Goal: Check status: Check status

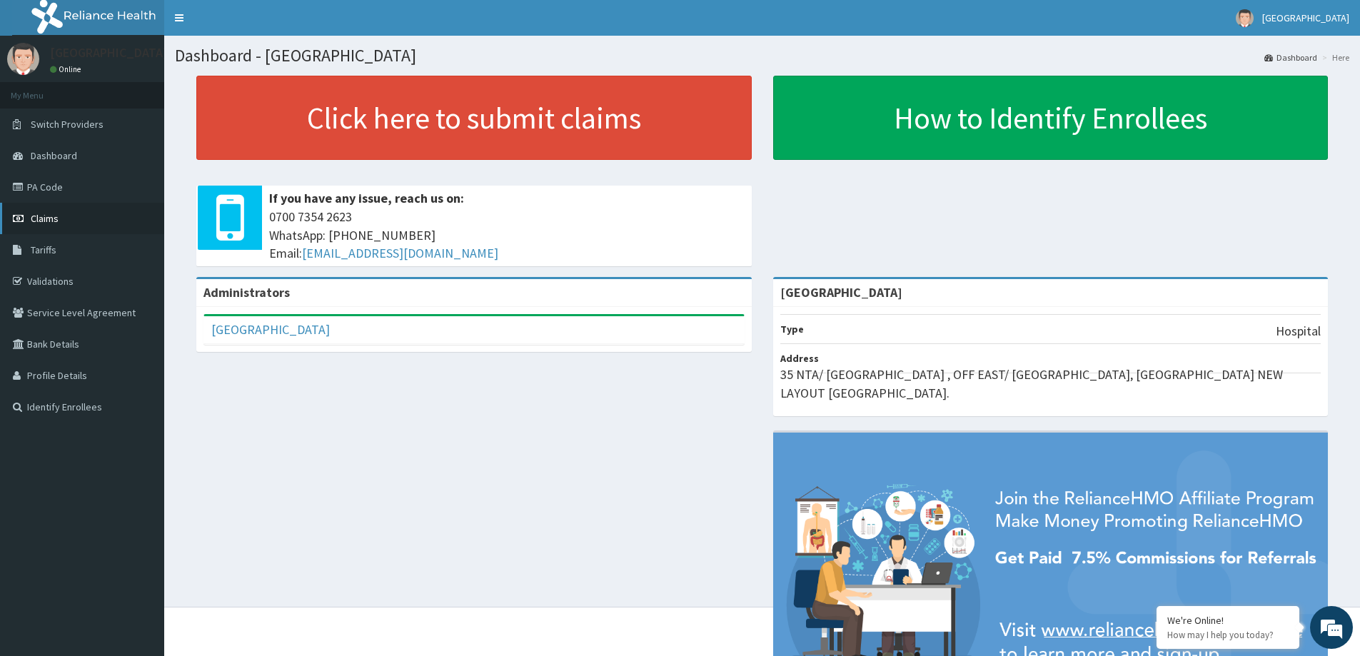
click at [44, 219] on span "Claims" at bounding box center [45, 218] width 28 height 13
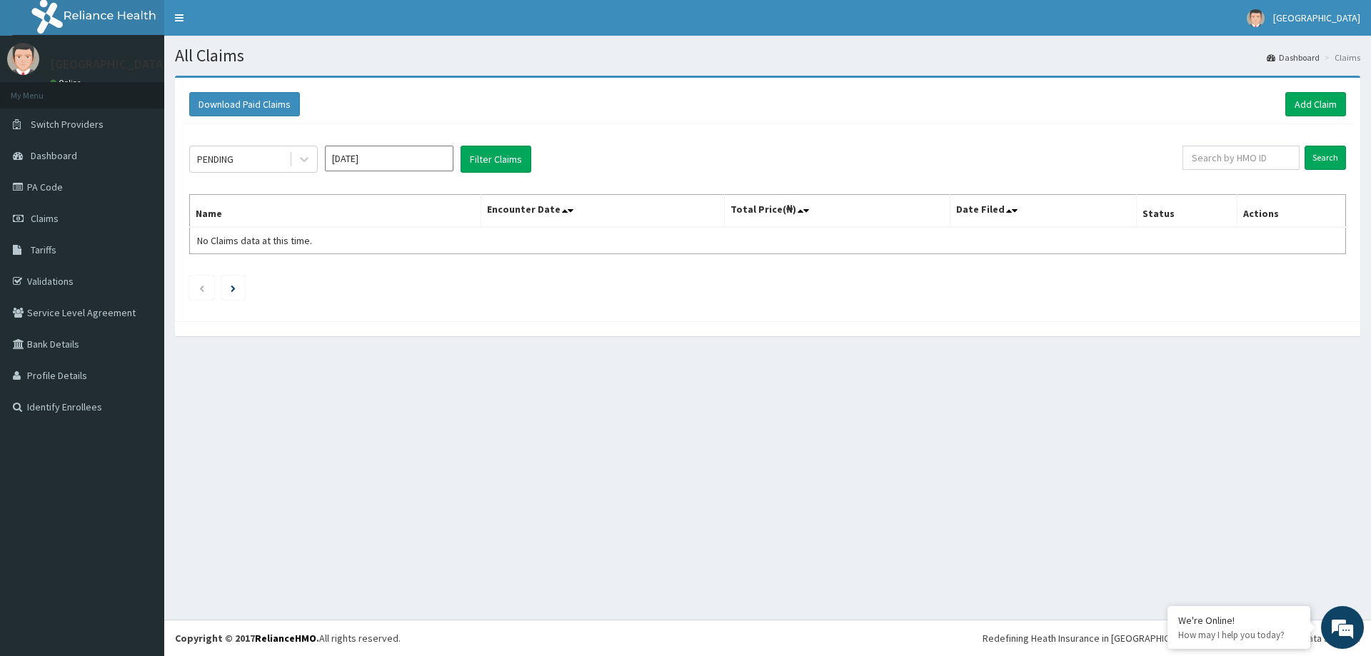
click at [403, 156] on input "Aug 2025" at bounding box center [389, 159] width 129 height 26
click at [351, 286] on div "Jul" at bounding box center [347, 277] width 29 height 26
type input "Jul 2025"
click at [501, 163] on button "Filter Claims" at bounding box center [495, 159] width 71 height 27
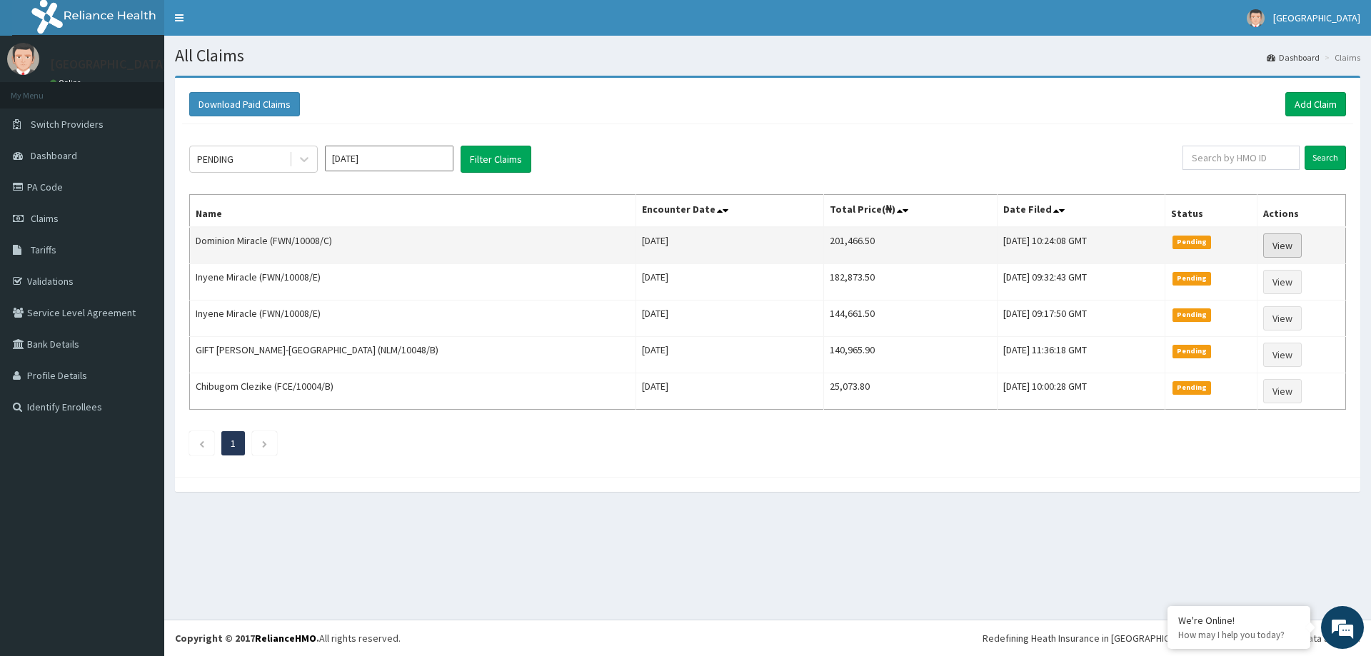
click at [1278, 244] on link "View" at bounding box center [1282, 245] width 39 height 24
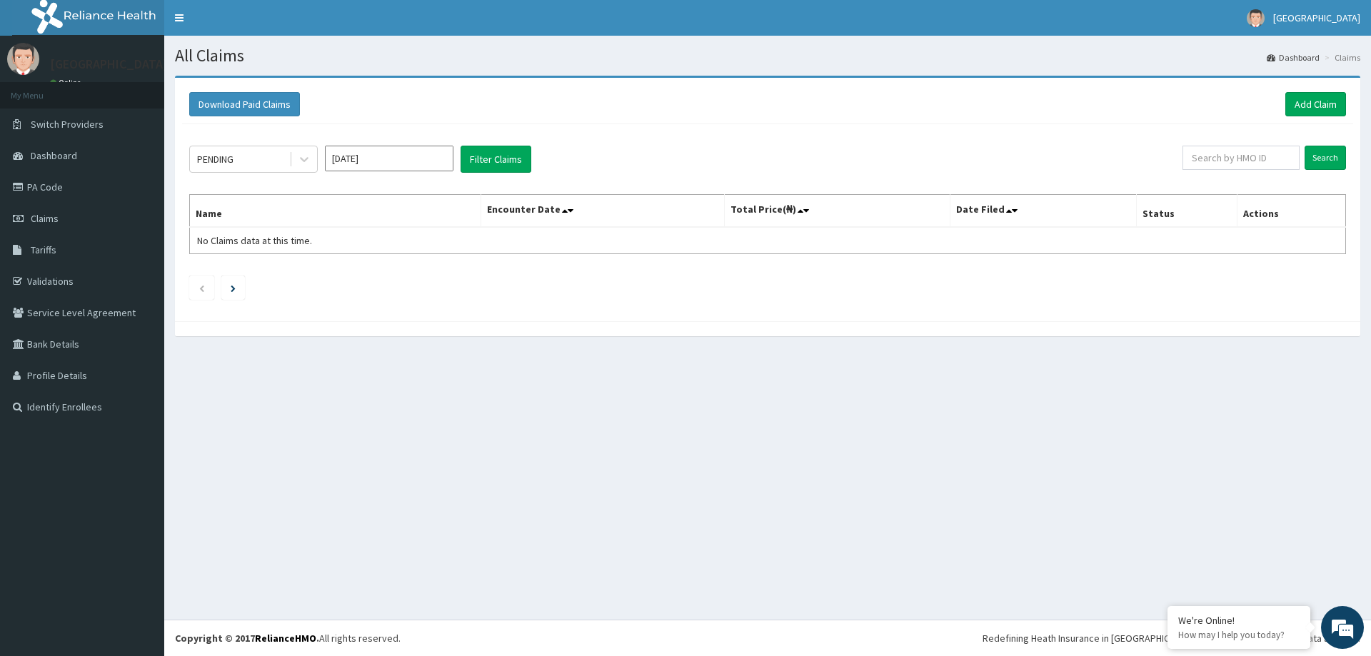
drag, startPoint x: 431, startPoint y: 156, endPoint x: 416, endPoint y: 163, distance: 16.6
click at [430, 156] on input "[DATE]" at bounding box center [389, 159] width 129 height 26
click at [341, 273] on div "Jul" at bounding box center [347, 277] width 29 height 26
type input "Jul 2025"
click at [479, 157] on button "Filter Claims" at bounding box center [495, 159] width 71 height 27
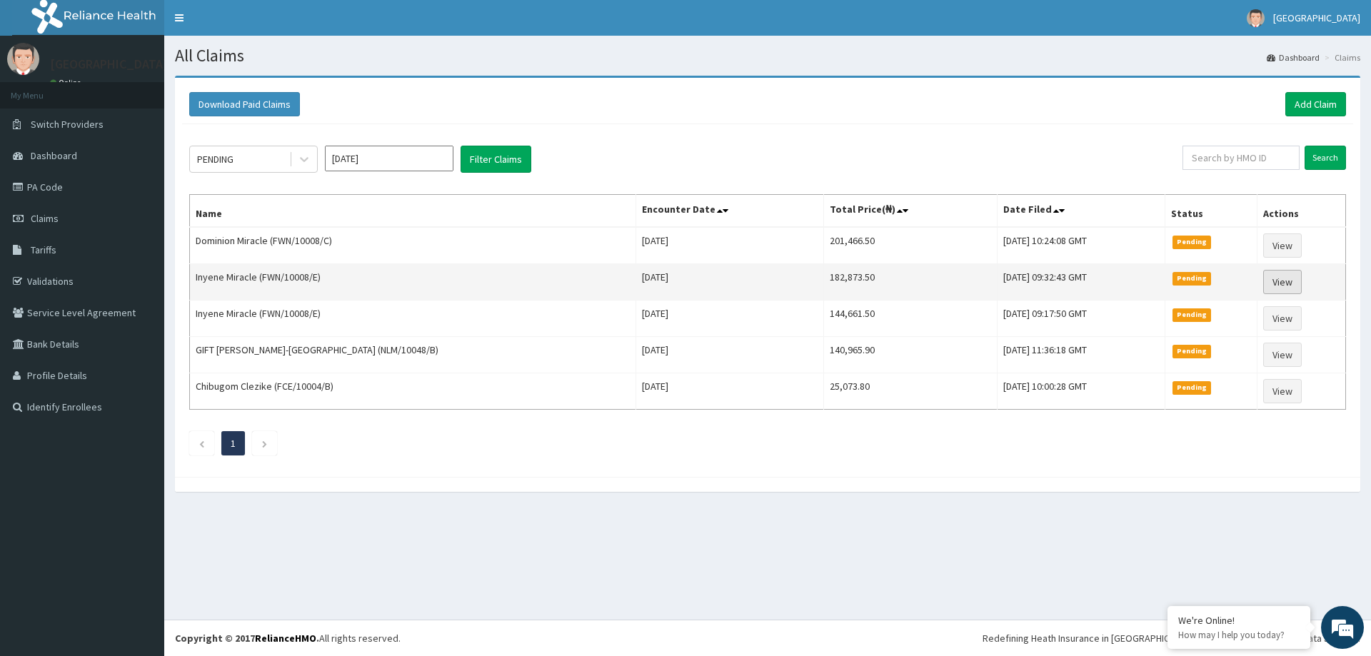
click at [1288, 283] on link "View" at bounding box center [1282, 282] width 39 height 24
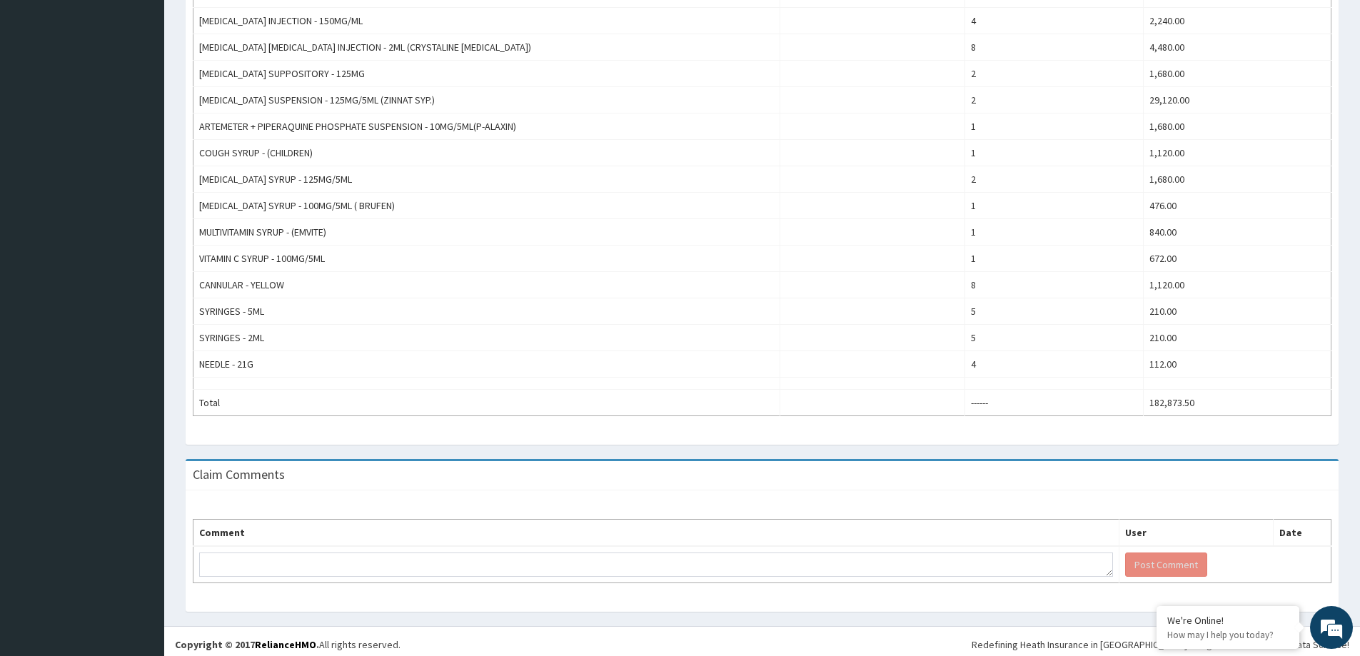
scroll to position [717, 0]
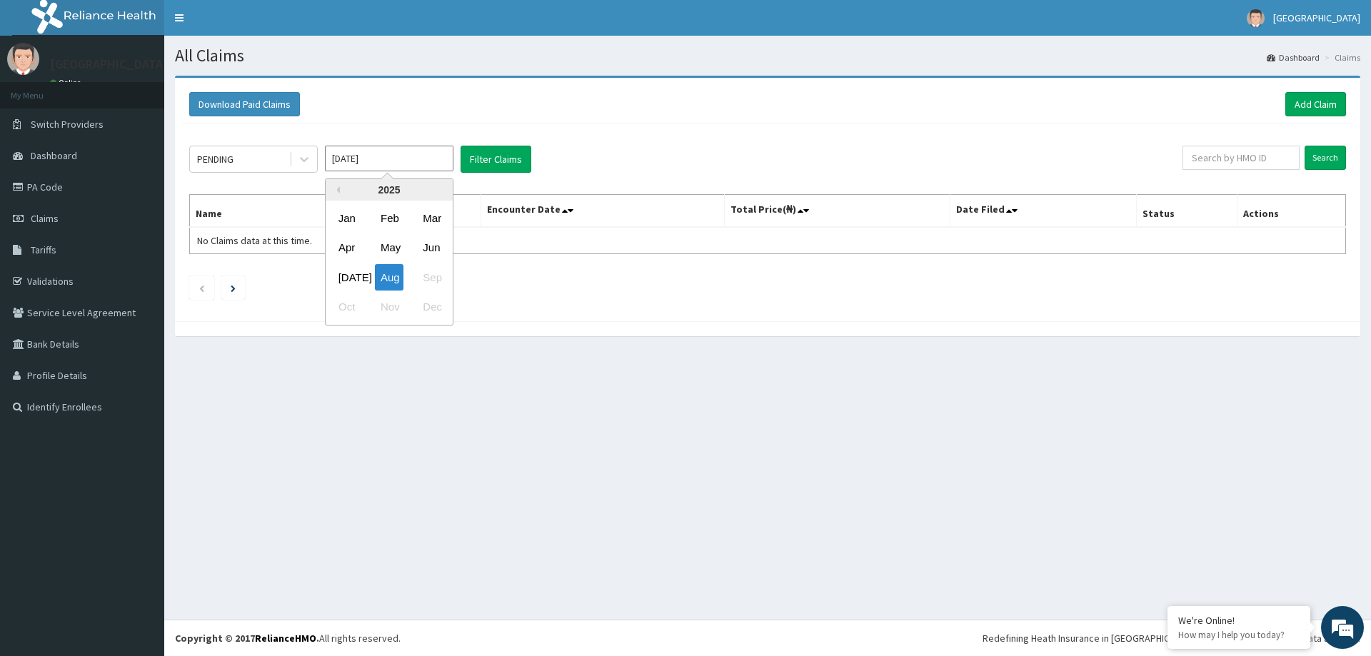
click at [378, 163] on input "[DATE]" at bounding box center [389, 159] width 129 height 26
click at [351, 285] on div "Jul" at bounding box center [347, 277] width 29 height 26
type input "Jul 2025"
click at [523, 165] on button "Filter Claims" at bounding box center [495, 159] width 71 height 27
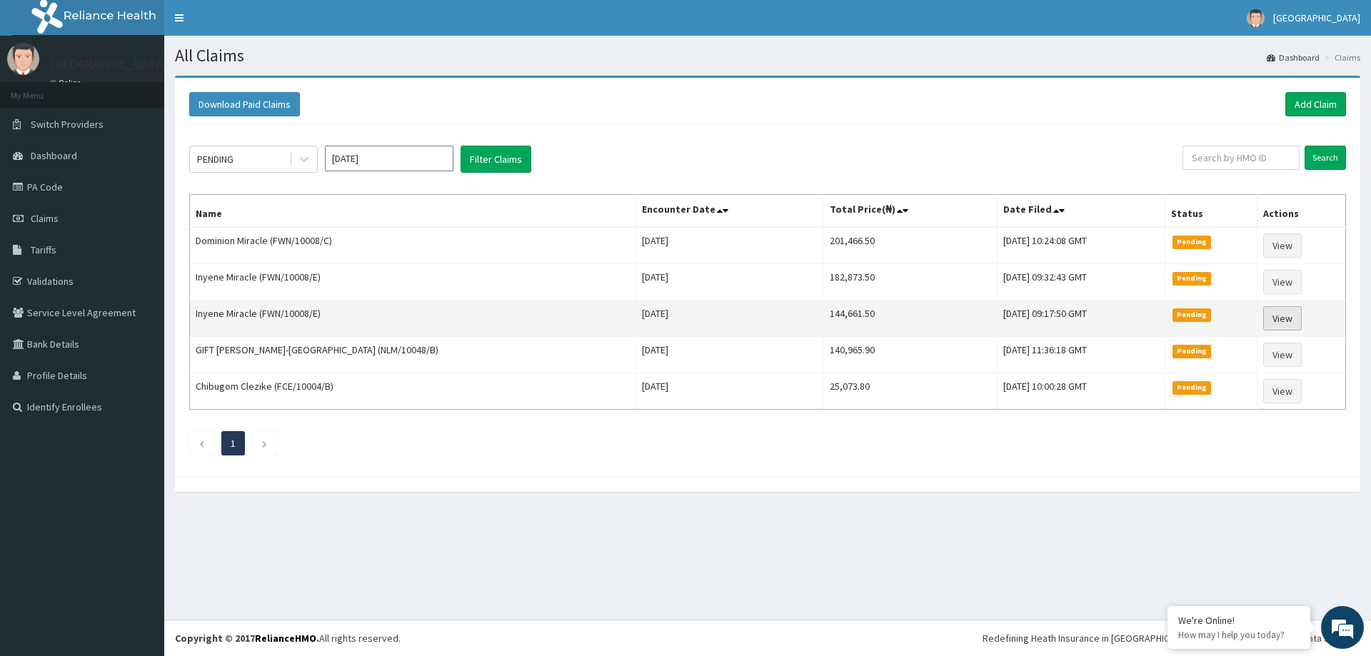
click at [1282, 316] on link "View" at bounding box center [1282, 318] width 39 height 24
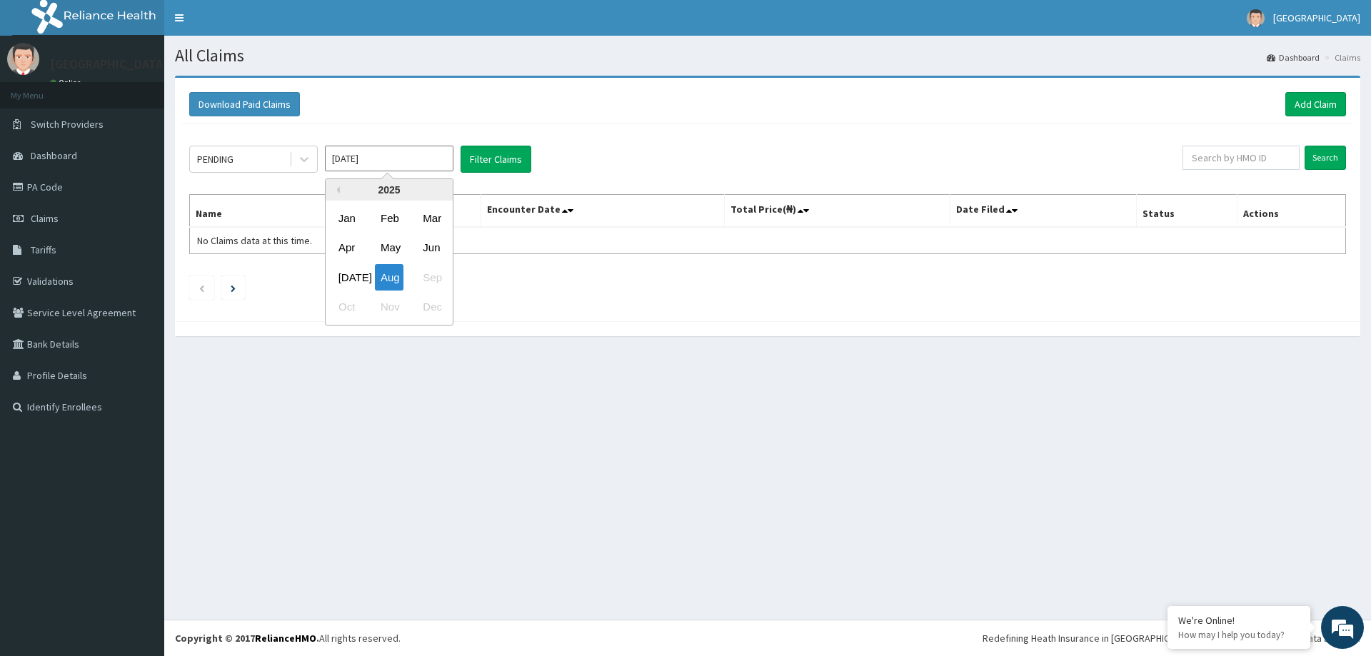
click at [421, 151] on input "[DATE]" at bounding box center [389, 159] width 129 height 26
click at [353, 277] on div "Jul" at bounding box center [347, 277] width 29 height 26
type input "Jul 2025"
click at [509, 153] on button "Filter Claims" at bounding box center [495, 159] width 71 height 27
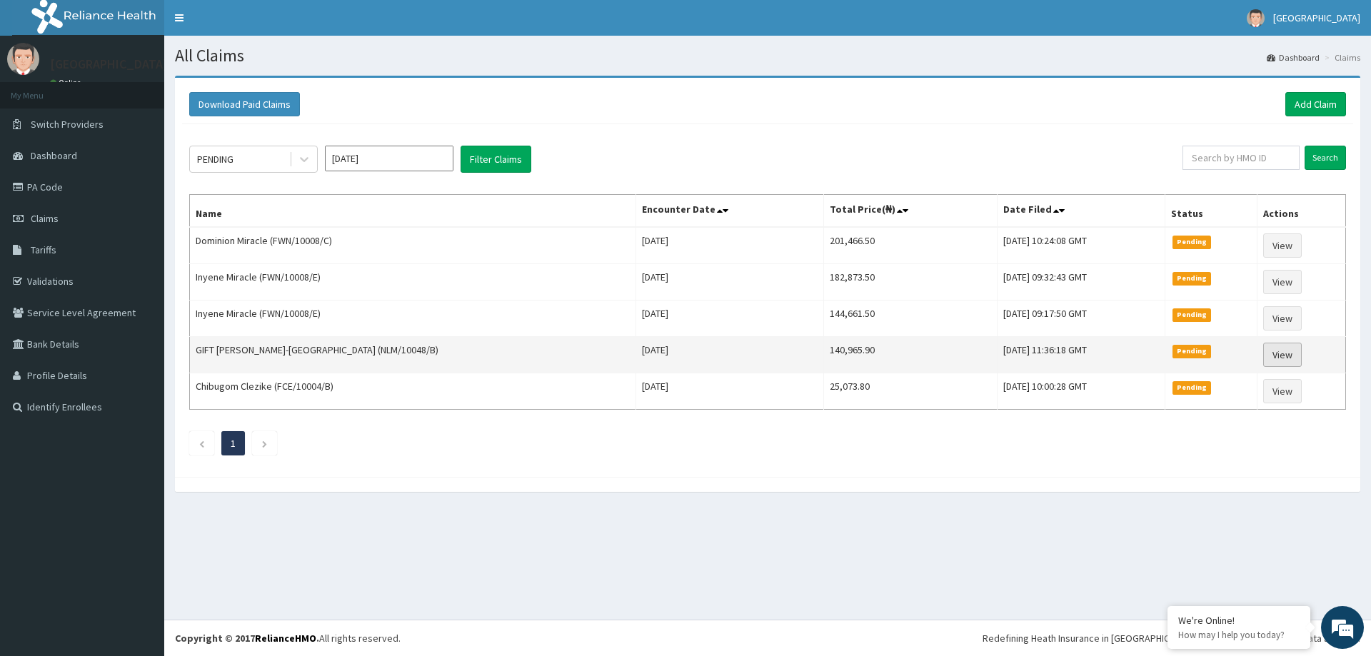
click at [1266, 365] on link "View" at bounding box center [1282, 355] width 39 height 24
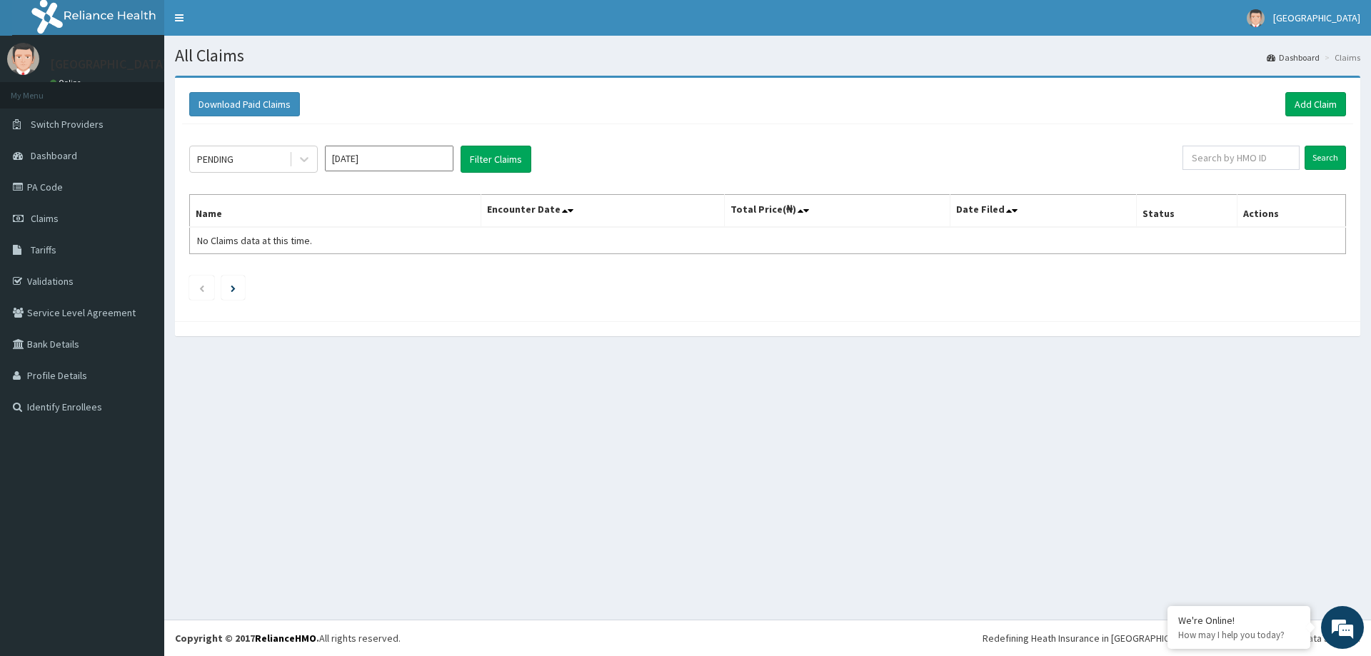
click at [396, 156] on input "[DATE]" at bounding box center [389, 159] width 129 height 26
click at [348, 275] on div "Jul" at bounding box center [347, 277] width 29 height 26
type input "Jul 2025"
click at [490, 163] on button "Filter Claims" at bounding box center [495, 159] width 71 height 27
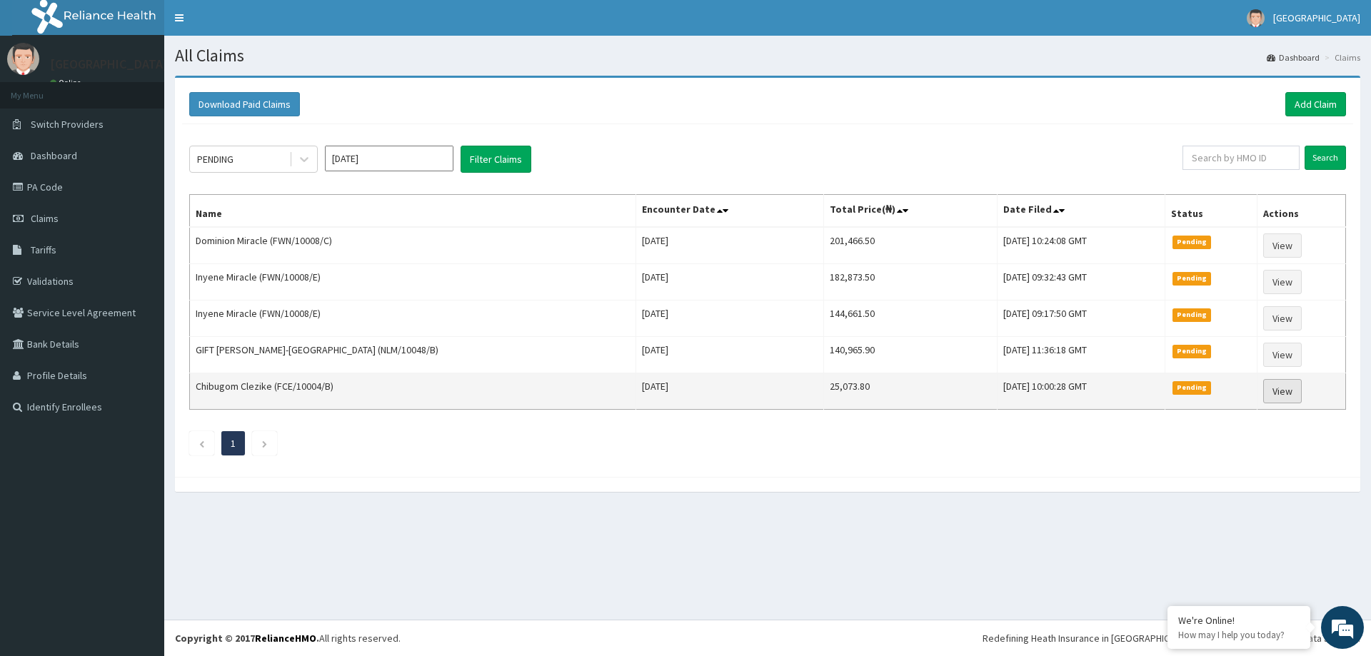
click at [1284, 386] on link "View" at bounding box center [1282, 391] width 39 height 24
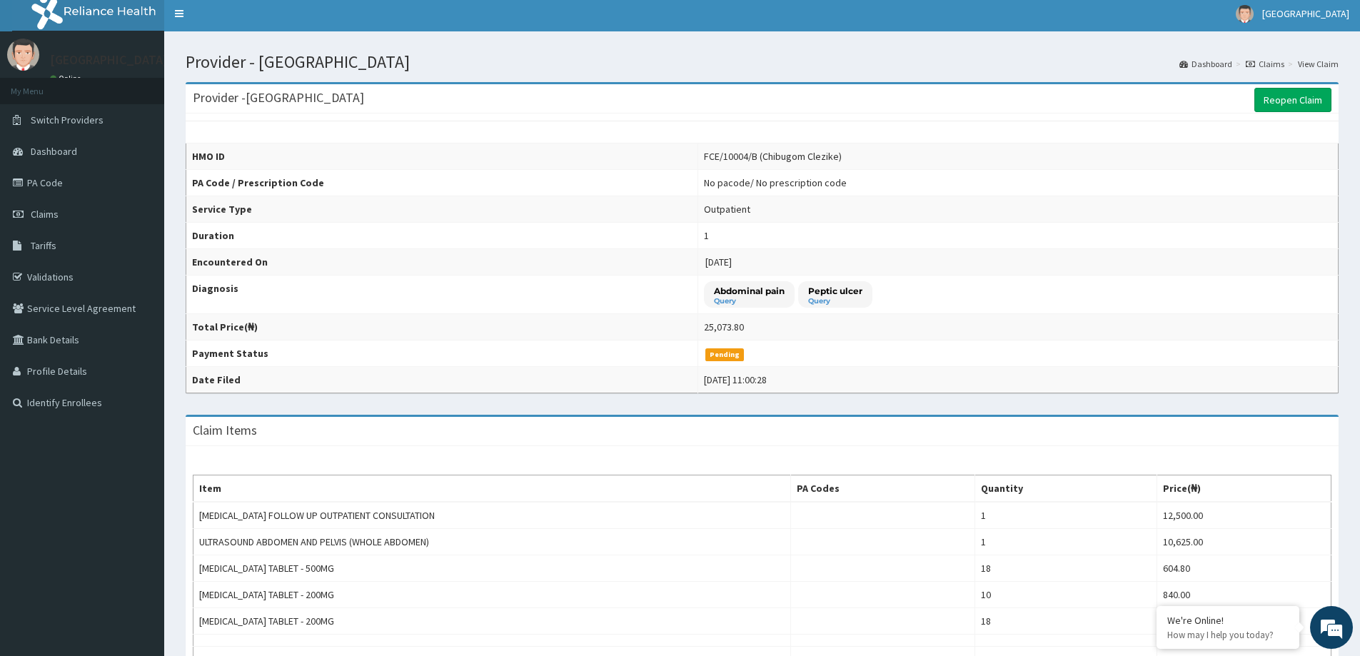
scroll to position [268, 0]
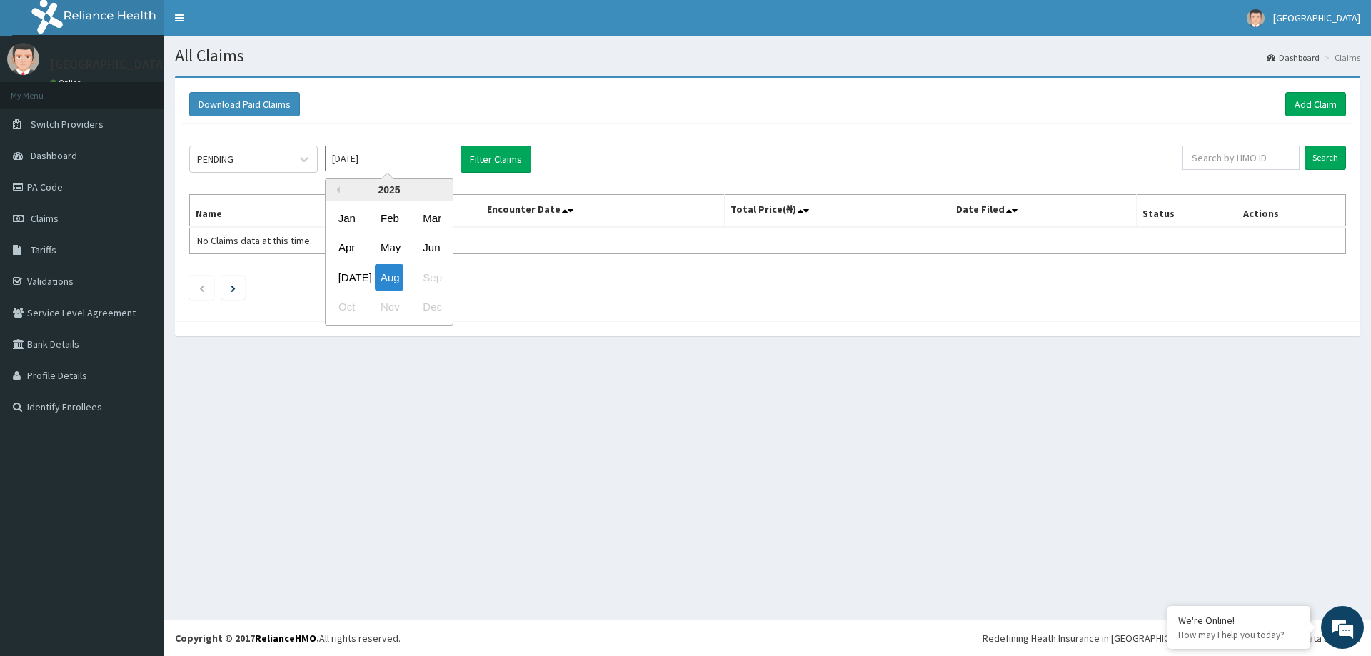
click at [398, 150] on input "[DATE]" at bounding box center [389, 159] width 129 height 26
click at [355, 269] on div "[DATE]" at bounding box center [347, 277] width 29 height 26
type input "[DATE]"
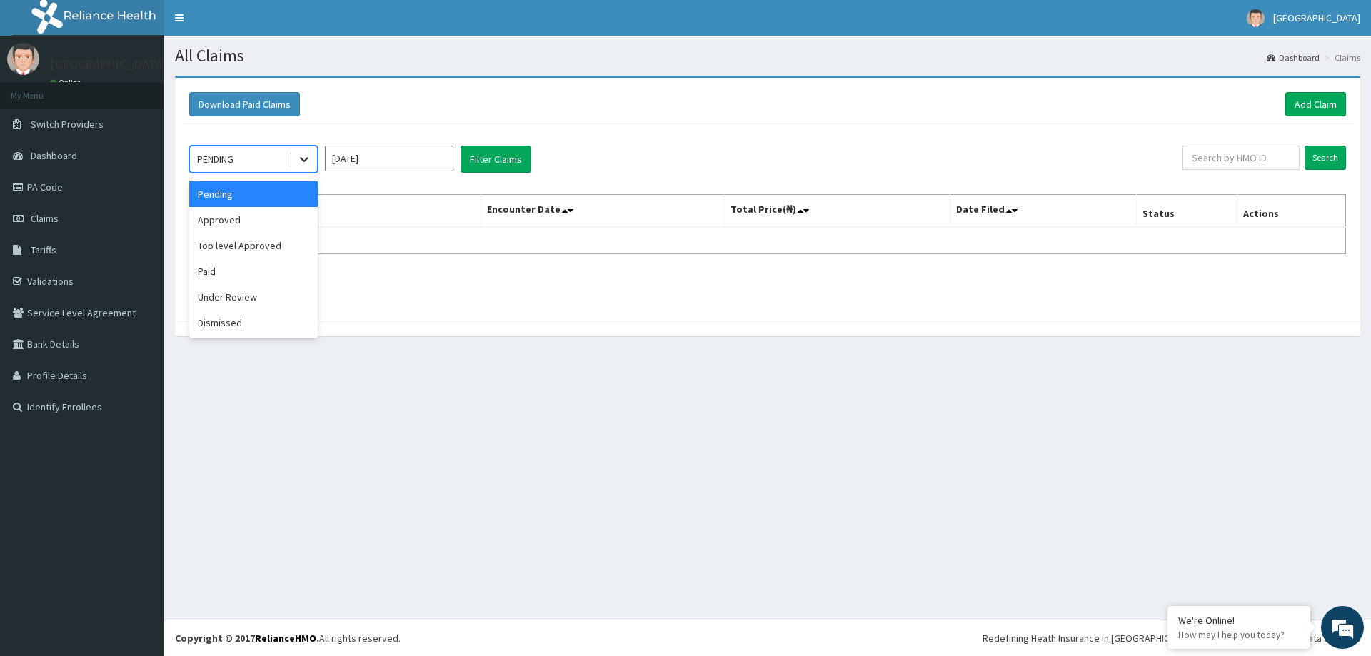
click at [306, 161] on icon at bounding box center [304, 160] width 9 height 5
click at [235, 291] on div "Under Review" at bounding box center [253, 297] width 129 height 26
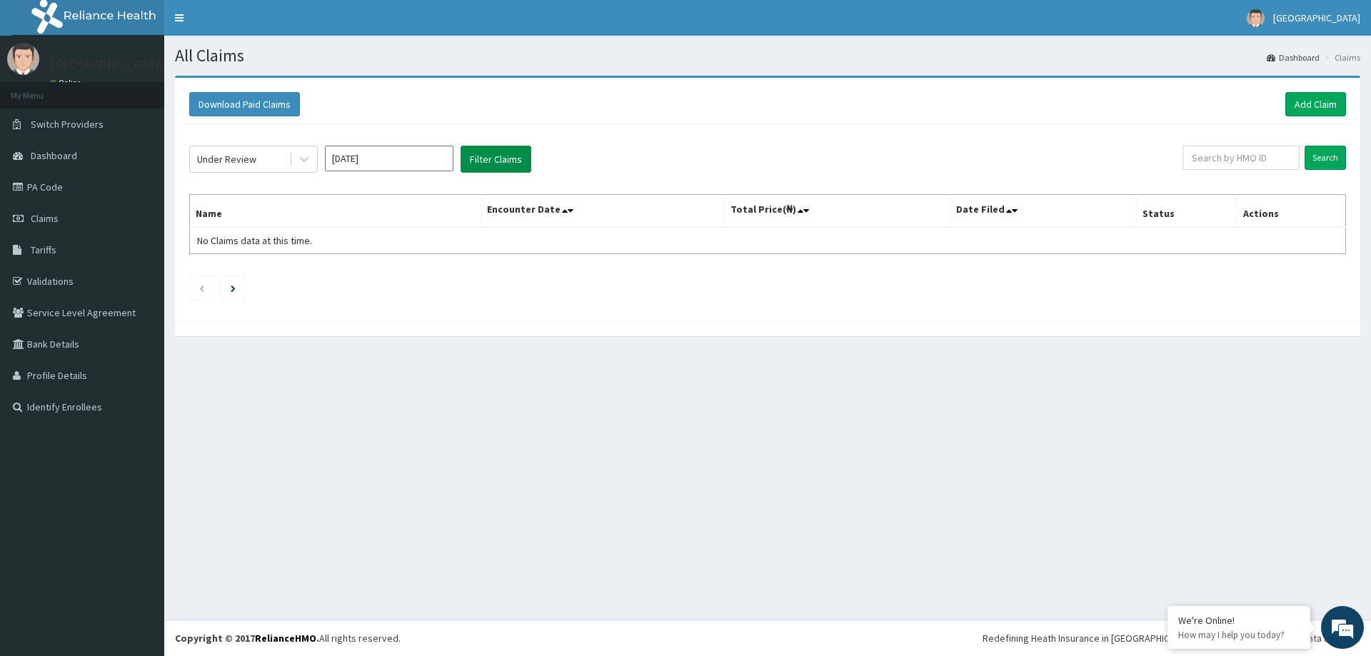
click at [473, 163] on button "Filter Claims" at bounding box center [495, 159] width 71 height 27
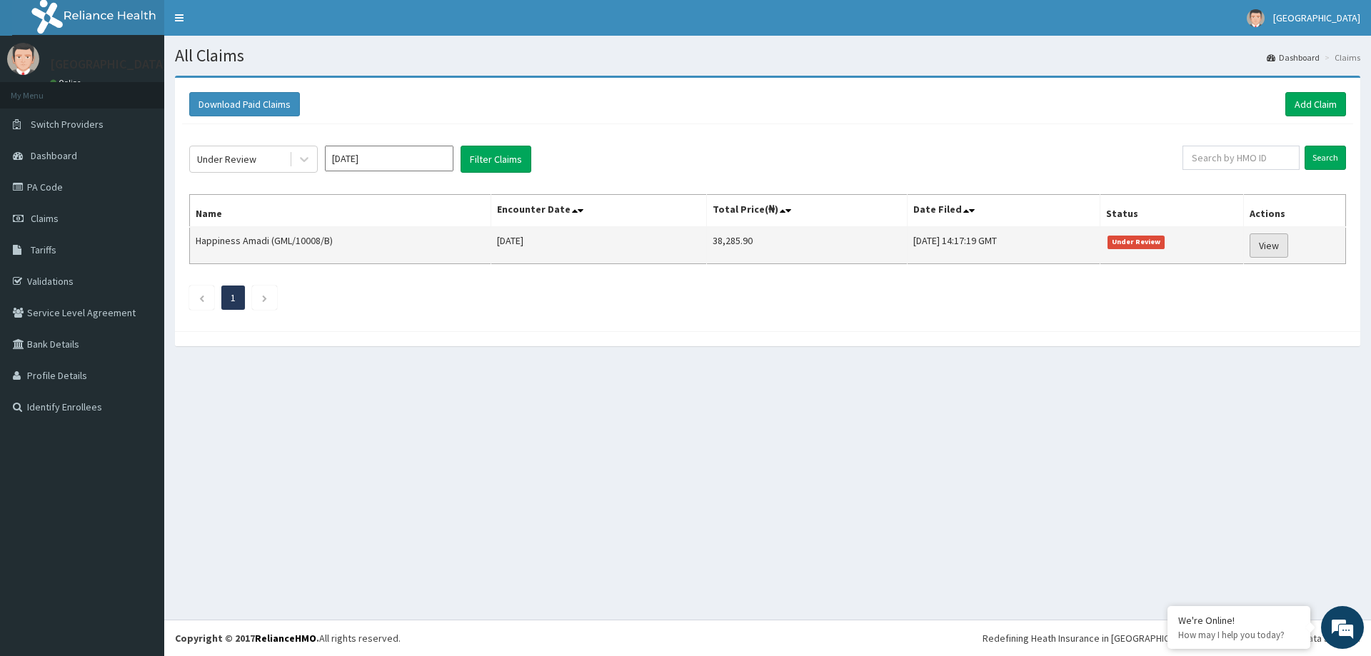
click at [1288, 248] on link "View" at bounding box center [1268, 245] width 39 height 24
